Goal: Navigation & Orientation: Find specific page/section

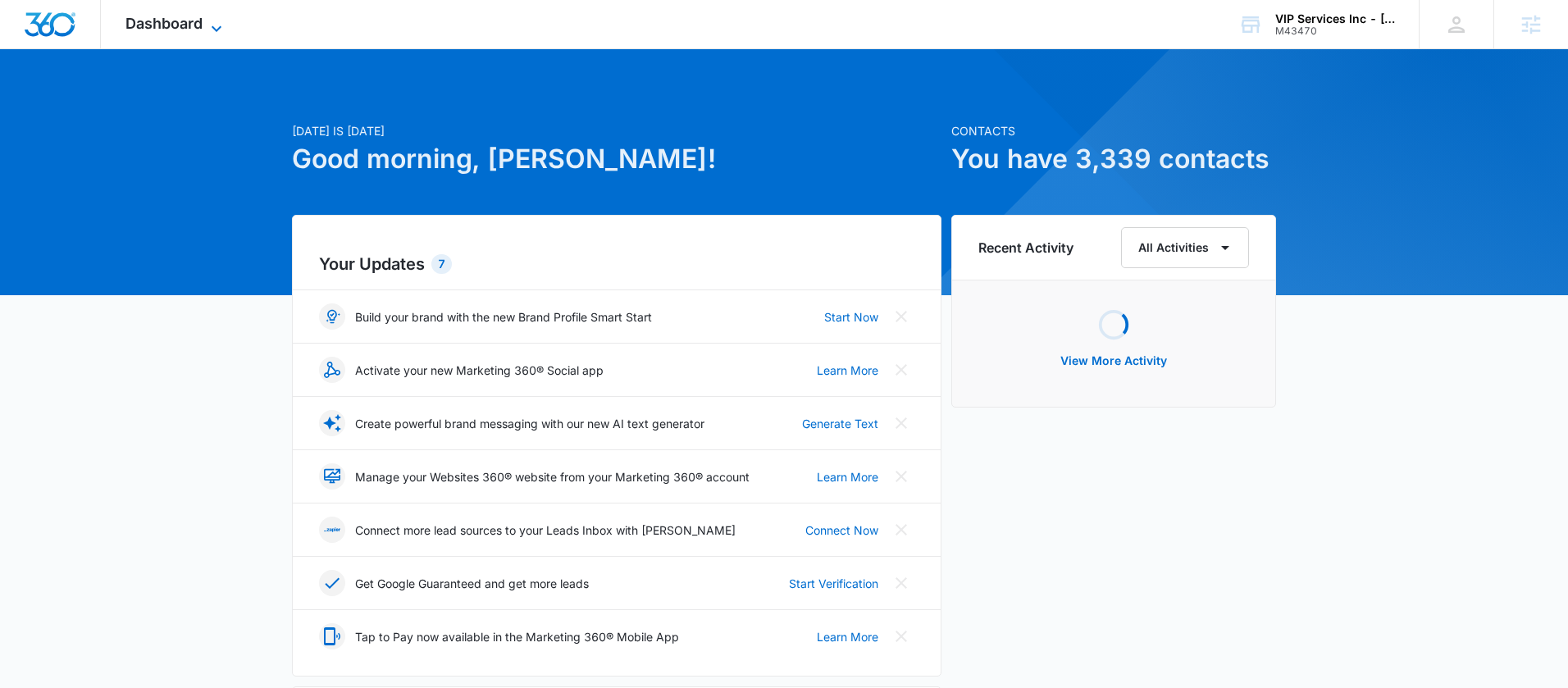
click at [224, 30] on icon at bounding box center [217, 29] width 20 height 20
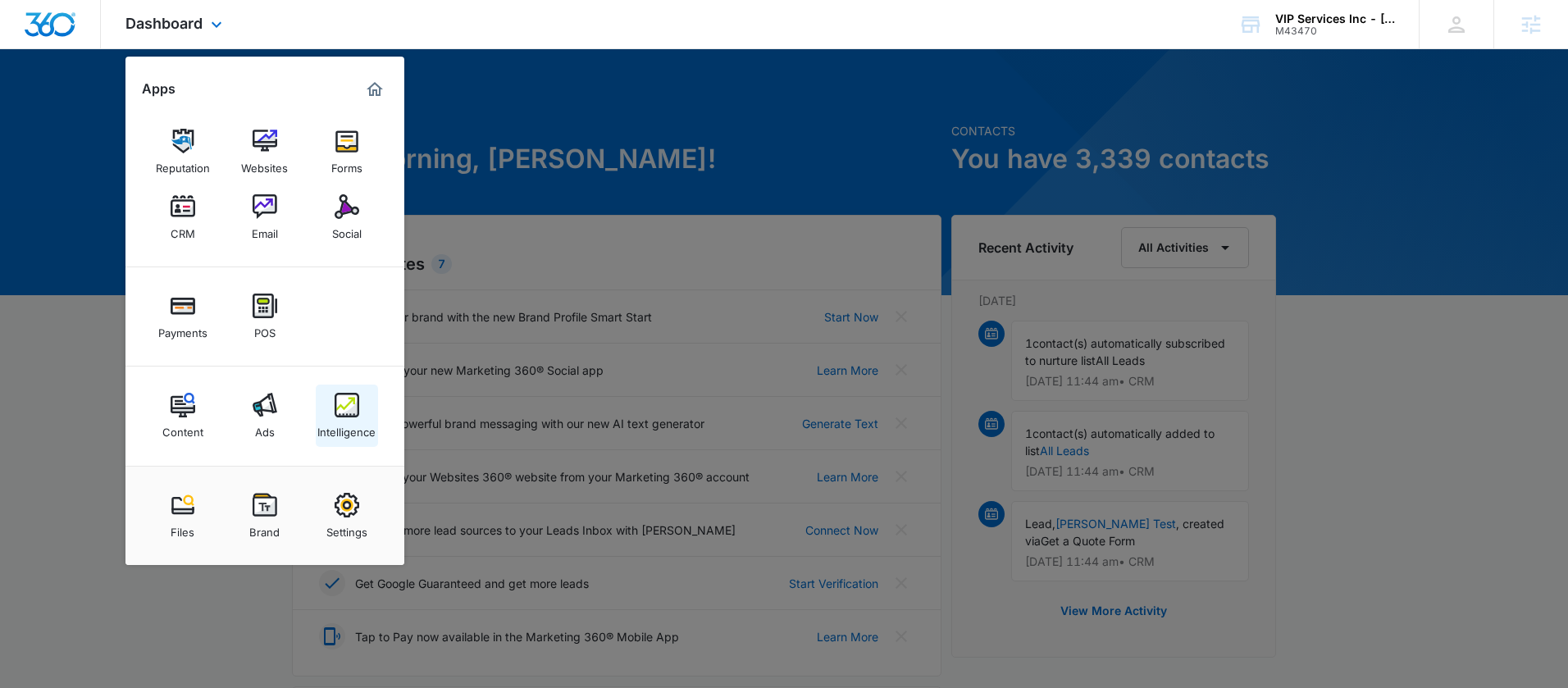
click at [344, 411] on img at bounding box center [346, 404] width 24 height 24
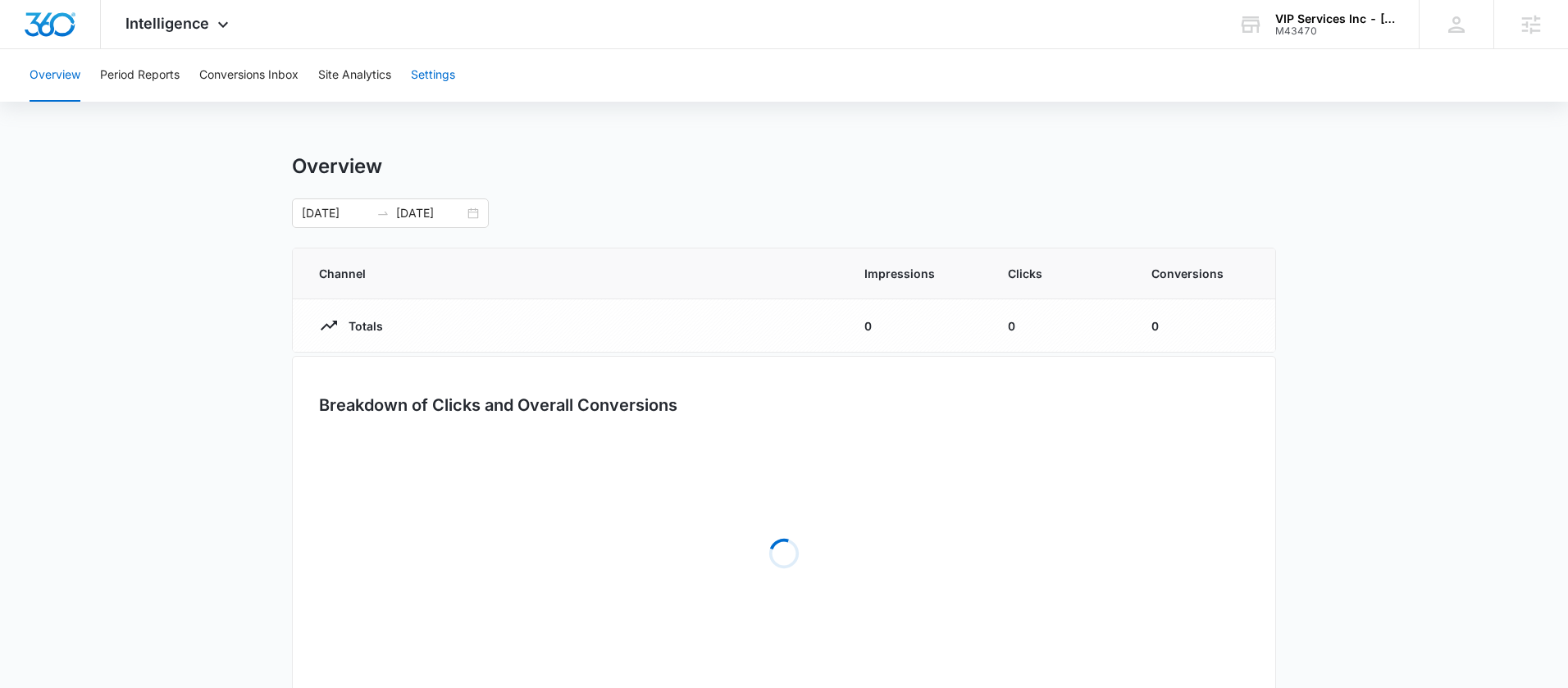
click at [415, 79] on button "Settings" at bounding box center [433, 75] width 44 height 53
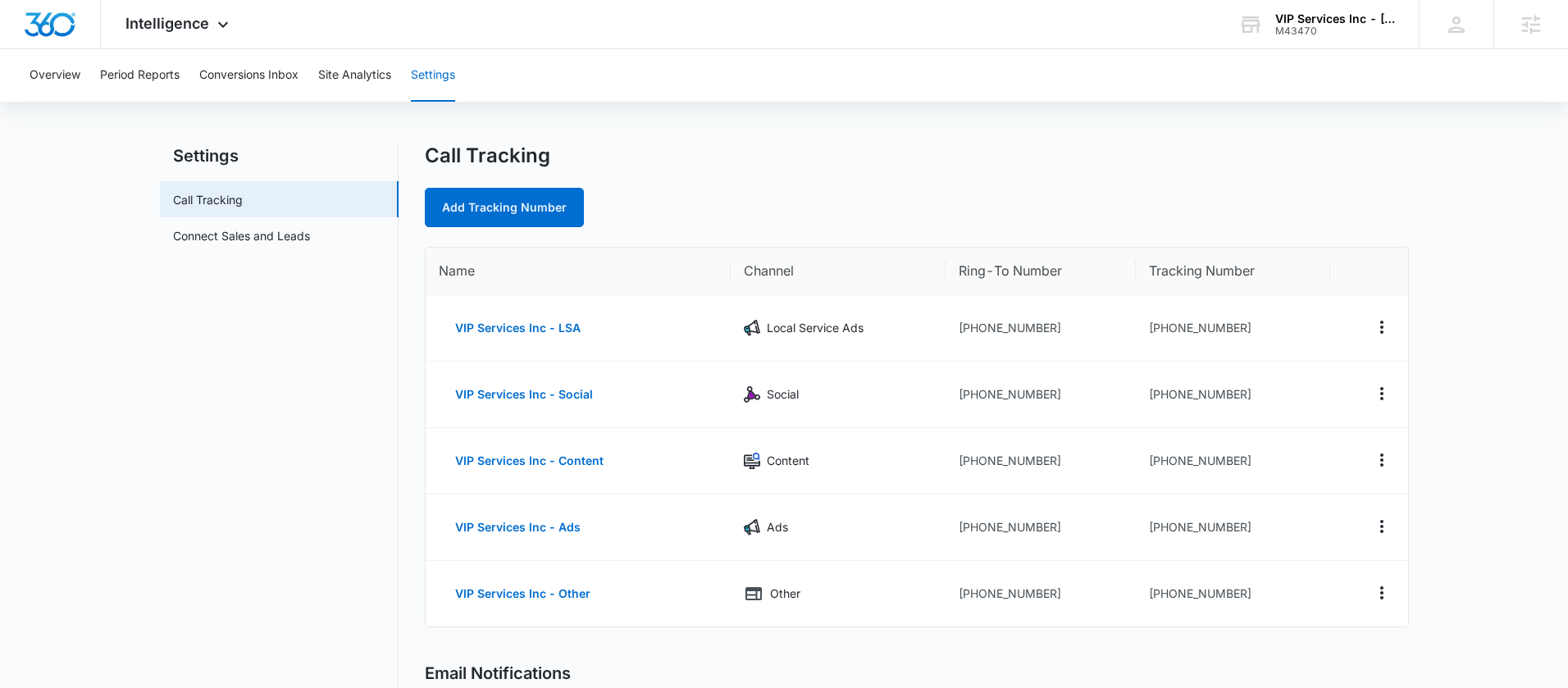
scroll to position [26, 0]
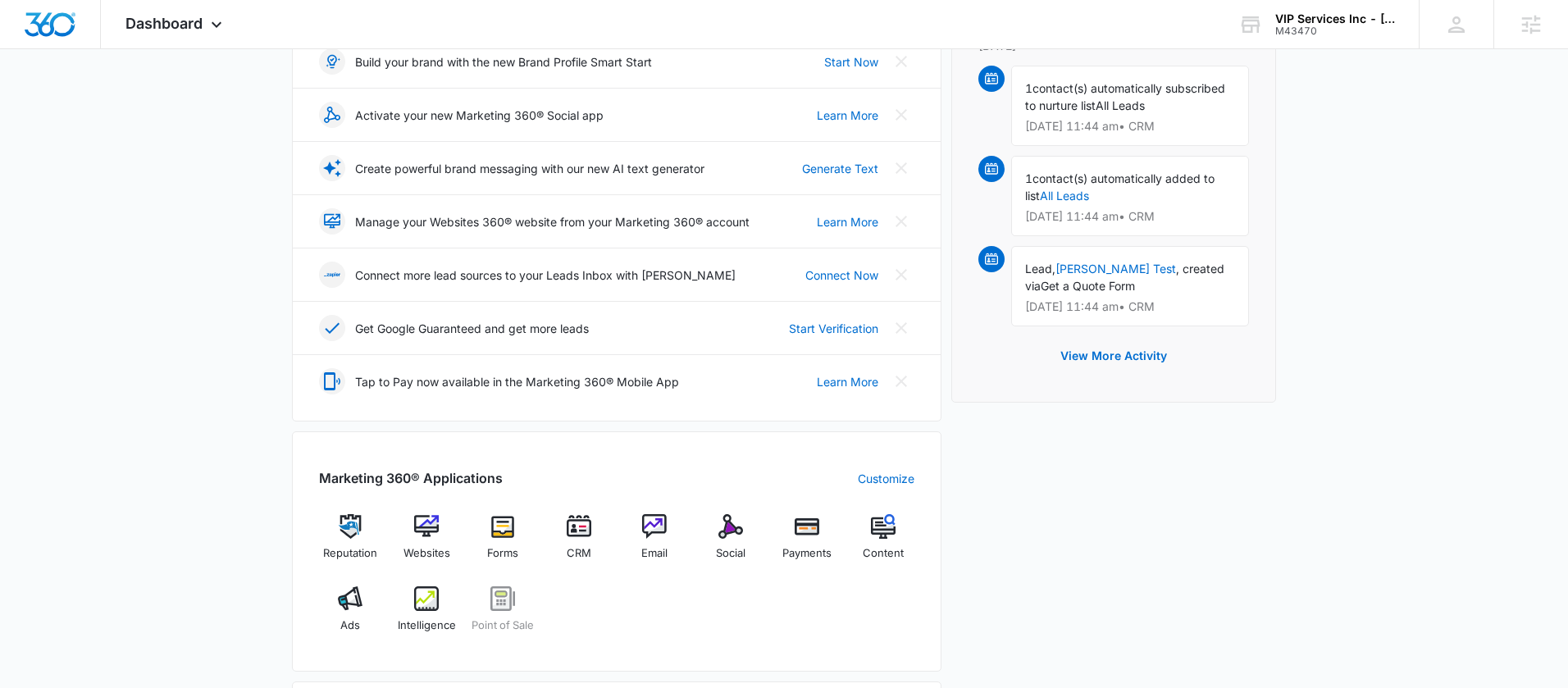
scroll to position [518, 0]
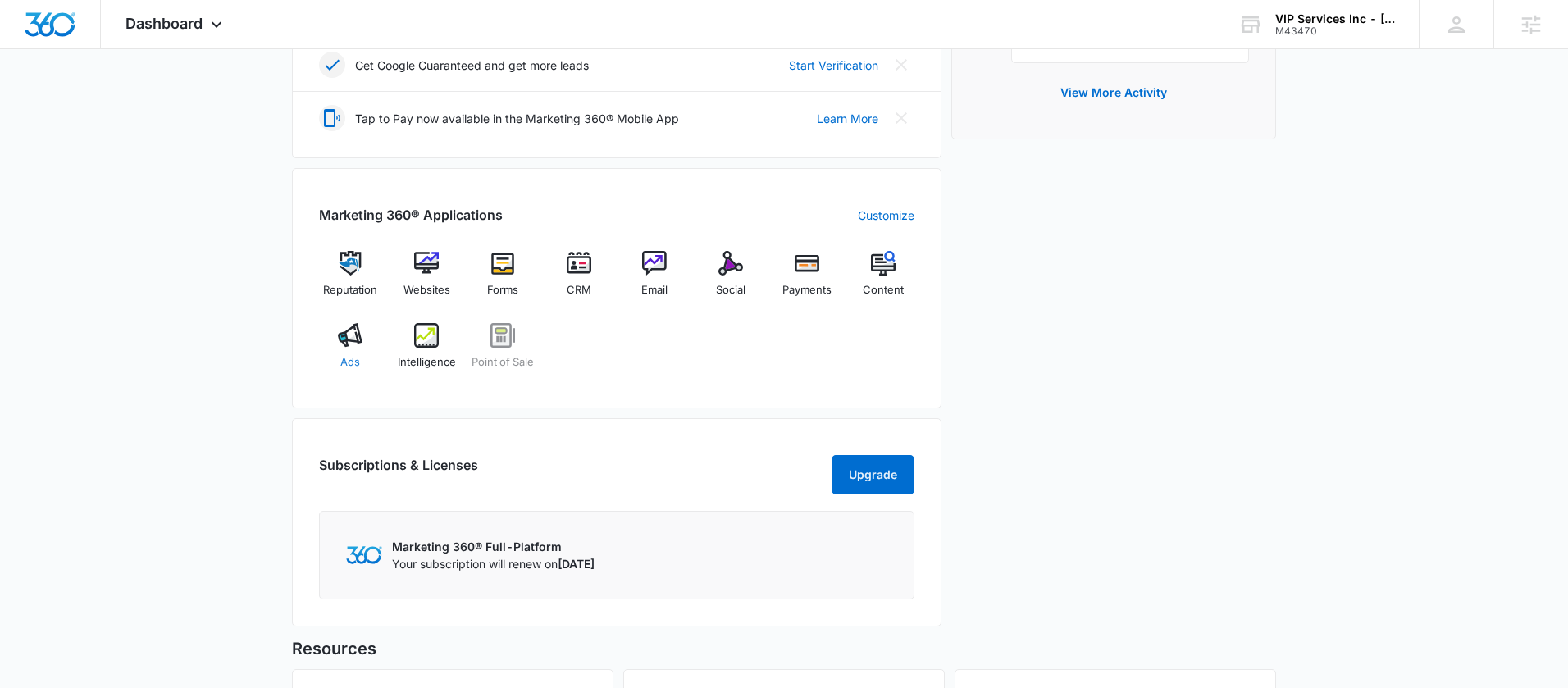
click at [360, 344] on img at bounding box center [349, 334] width 24 height 24
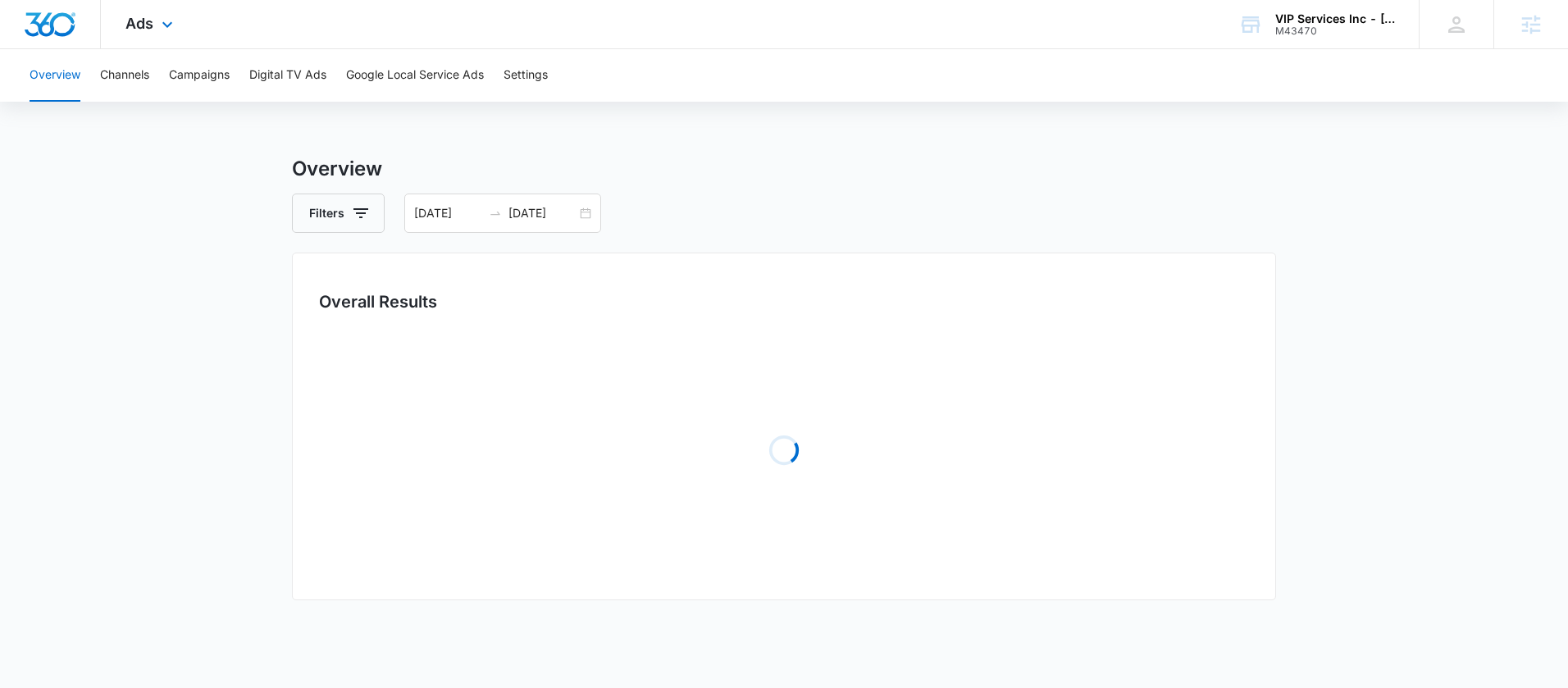
click at [159, 37] on div "Ads Apps Reputation Websites Forms CRM Email Social Payments POS Content Ads In…" at bounding box center [151, 24] width 101 height 48
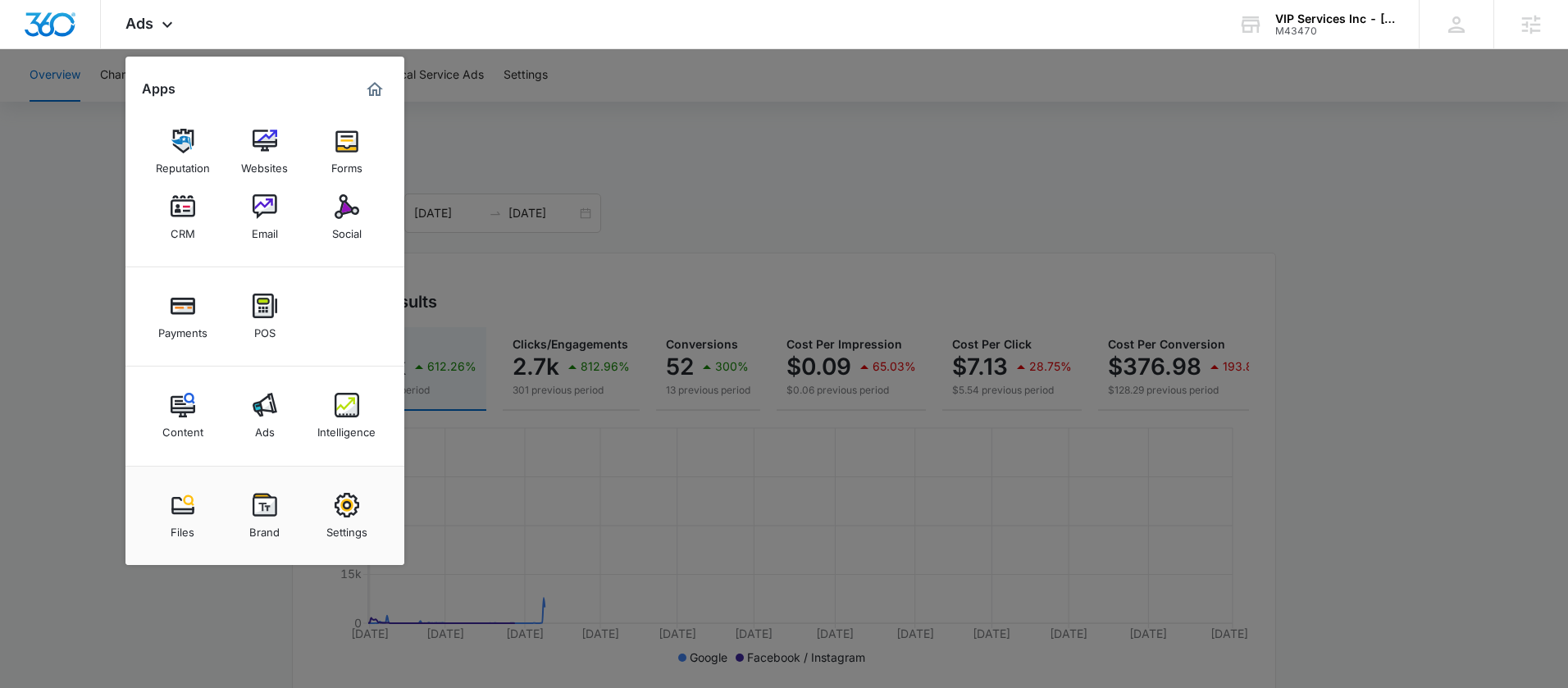
click at [344, 414] on img at bounding box center [346, 404] width 24 height 24
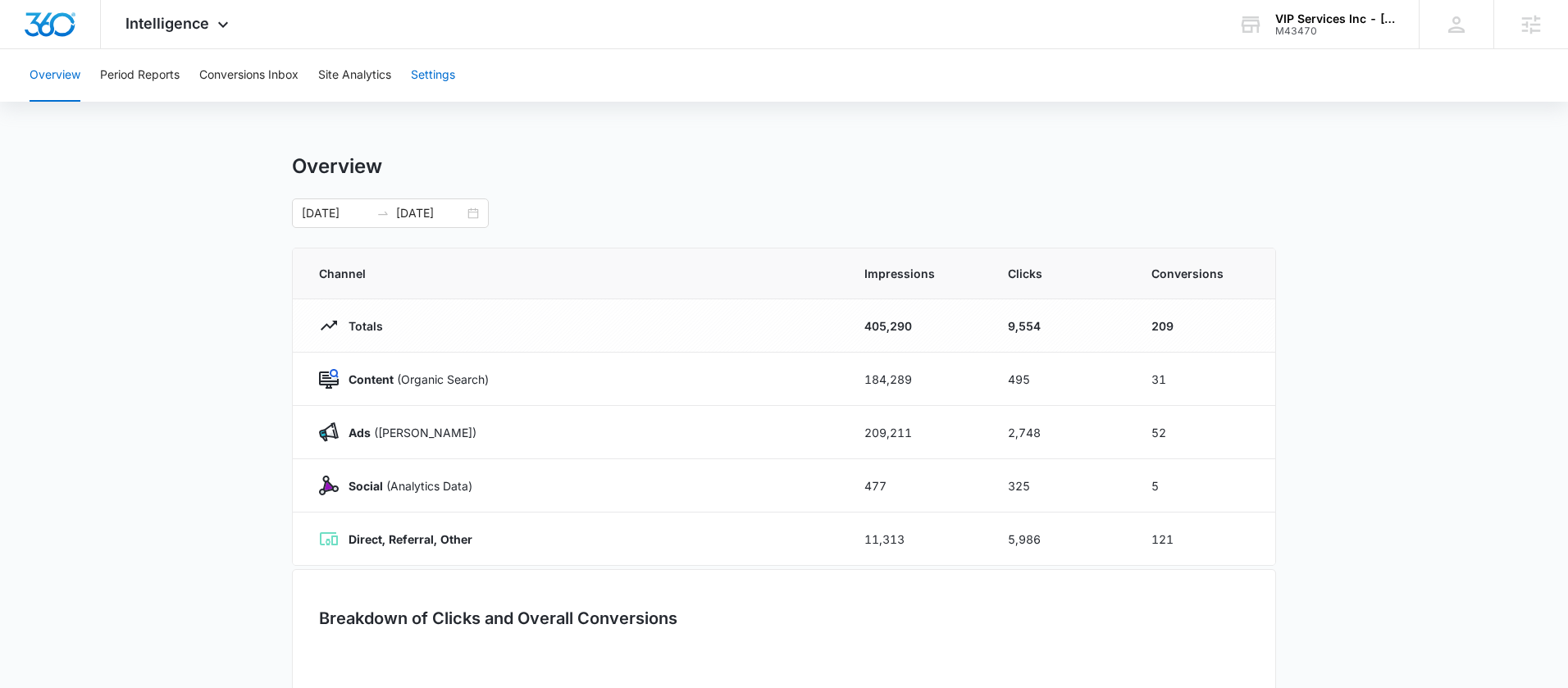
click at [424, 69] on button "Settings" at bounding box center [433, 75] width 44 height 53
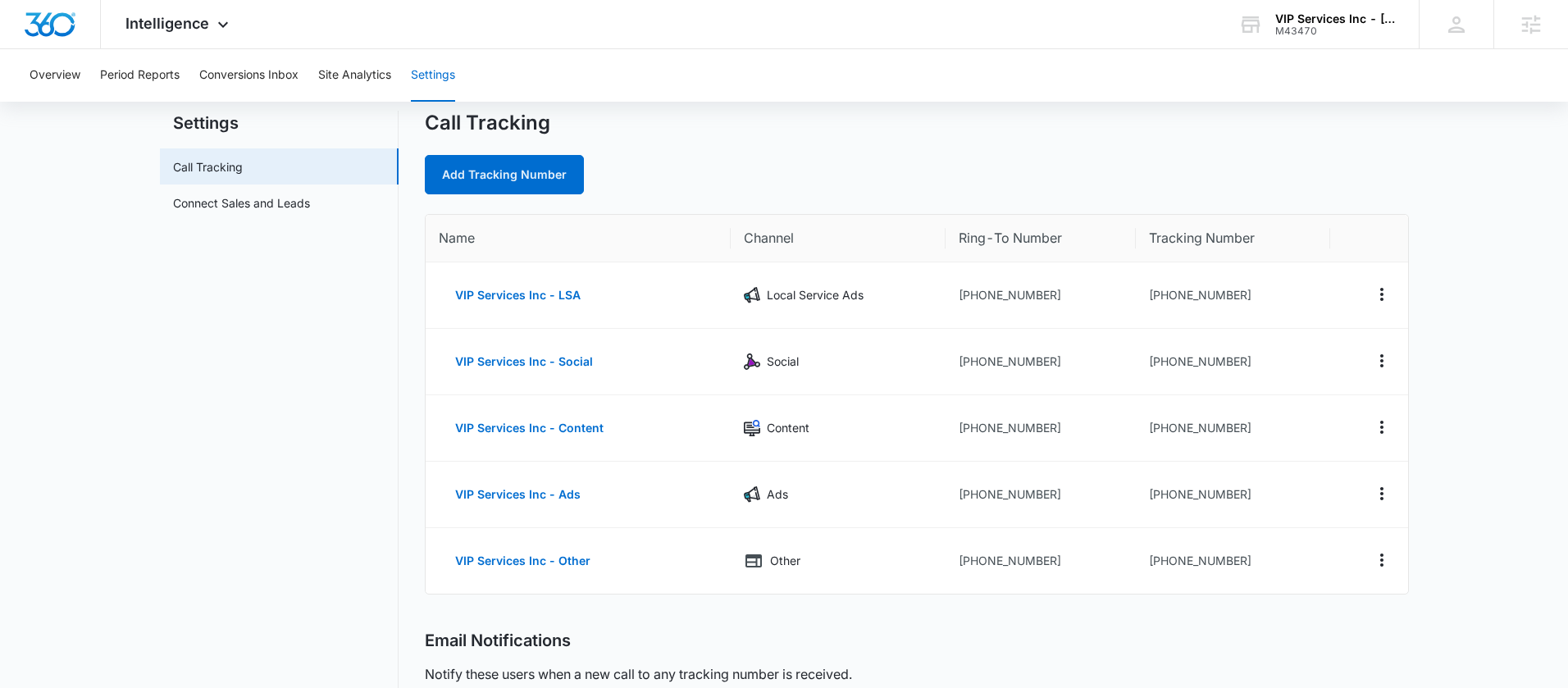
scroll to position [57, 0]
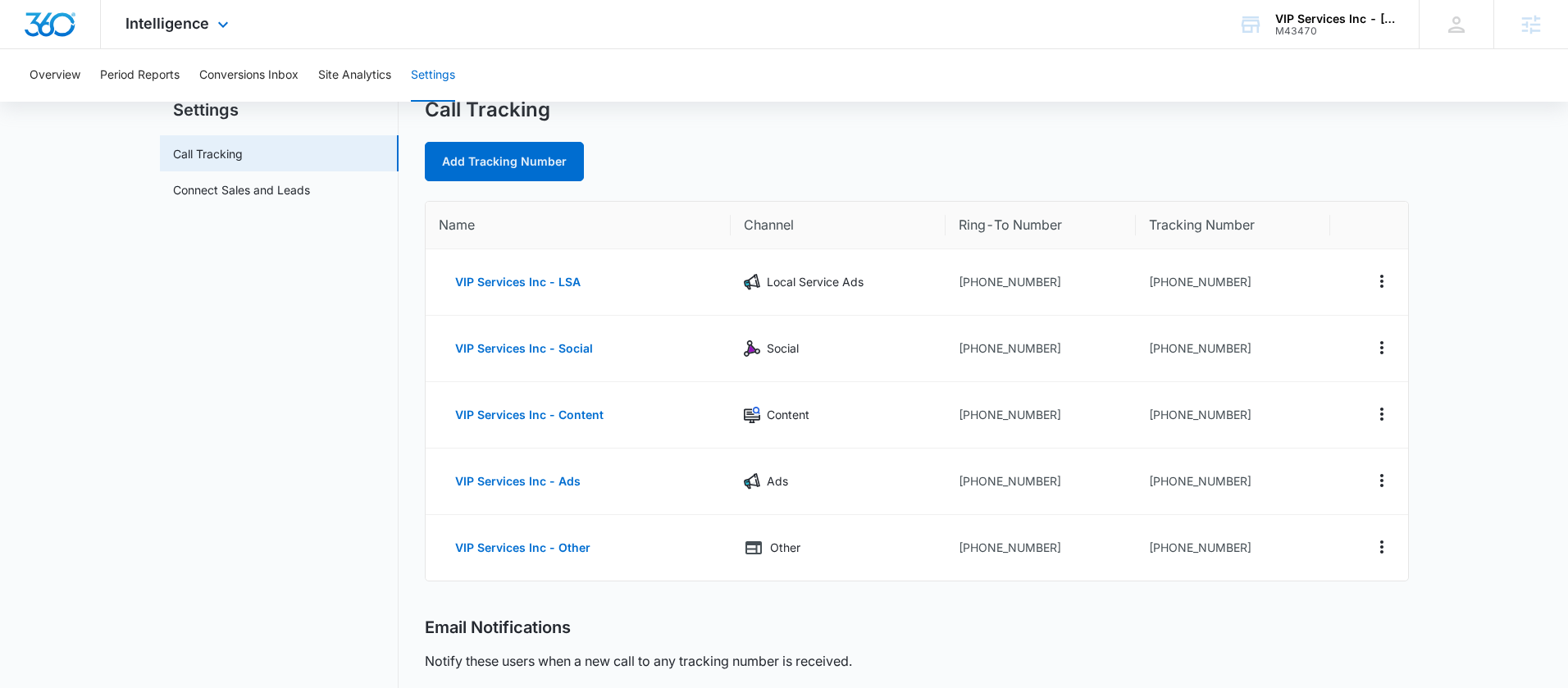
click at [197, 41] on div "Intelligence Apps Reputation Websites Forms CRM Email Social Payments POS Conte…" at bounding box center [179, 24] width 157 height 48
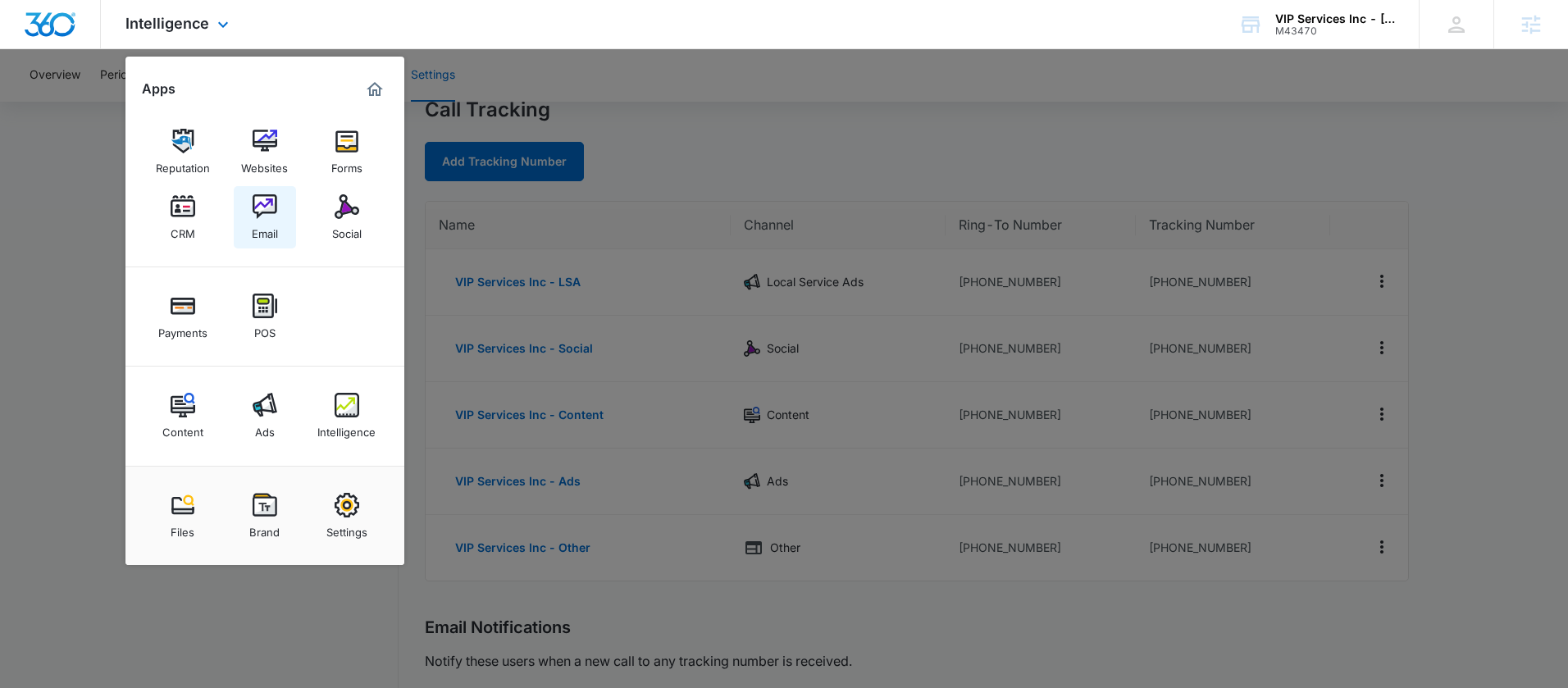
click at [264, 218] on img at bounding box center [264, 206] width 24 height 24
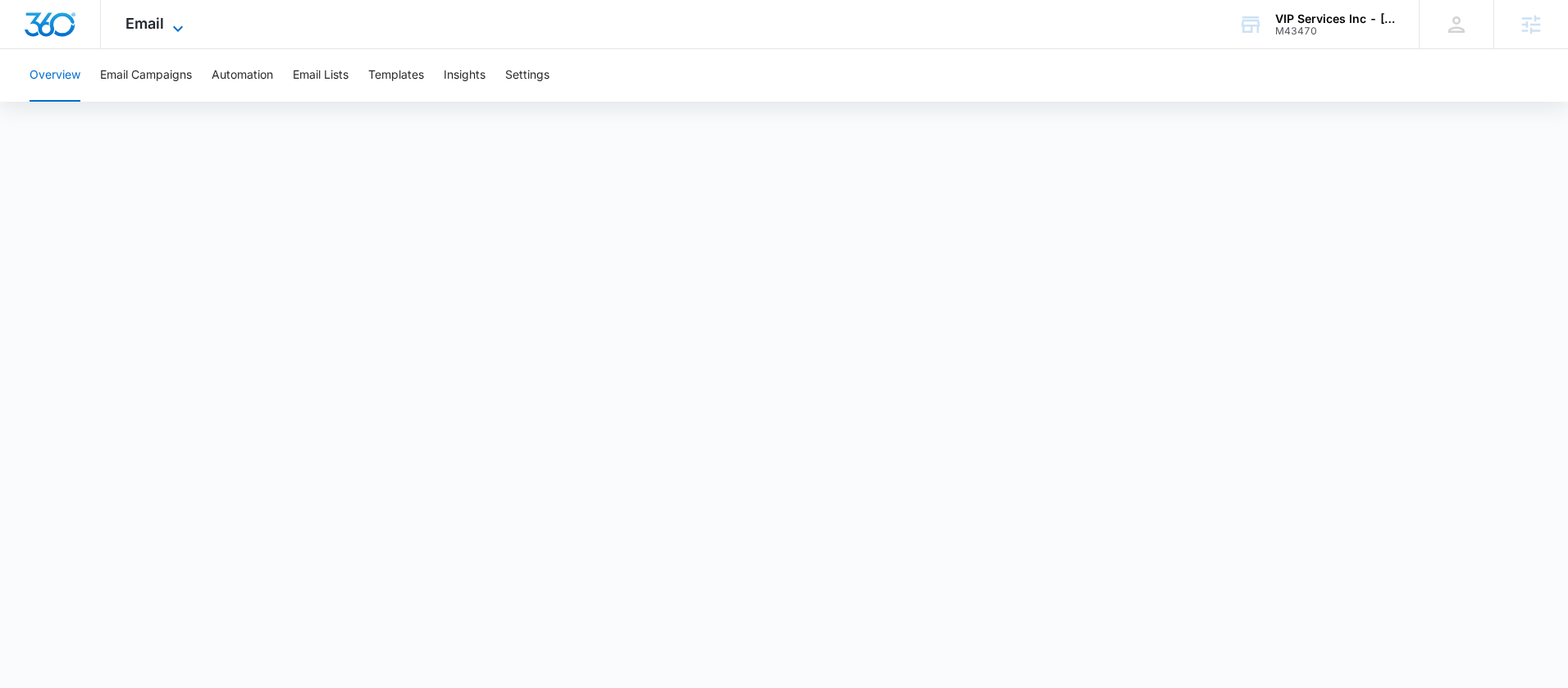
click at [178, 23] on icon at bounding box center [178, 29] width 20 height 20
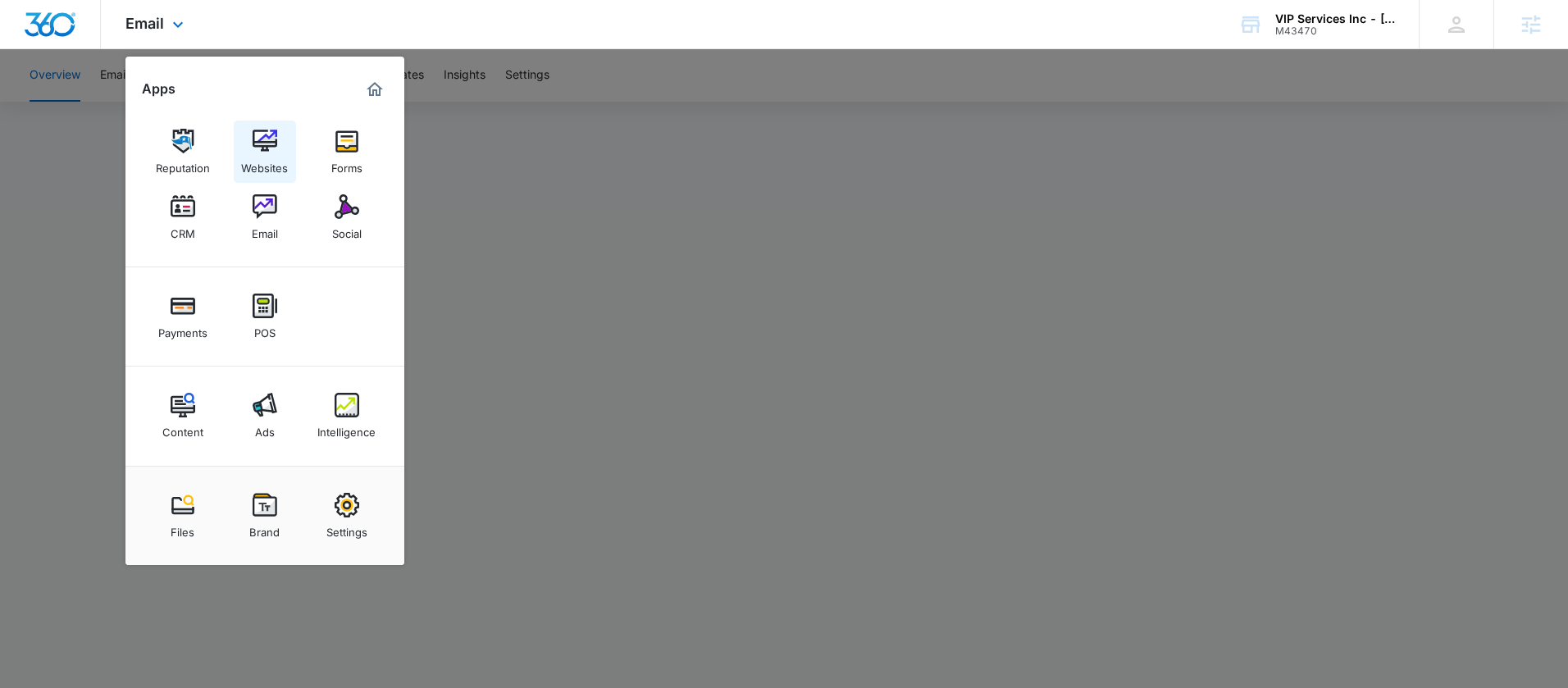
click at [253, 150] on img at bounding box center [264, 140] width 24 height 24
